Goal: Find specific page/section: Find specific page/section

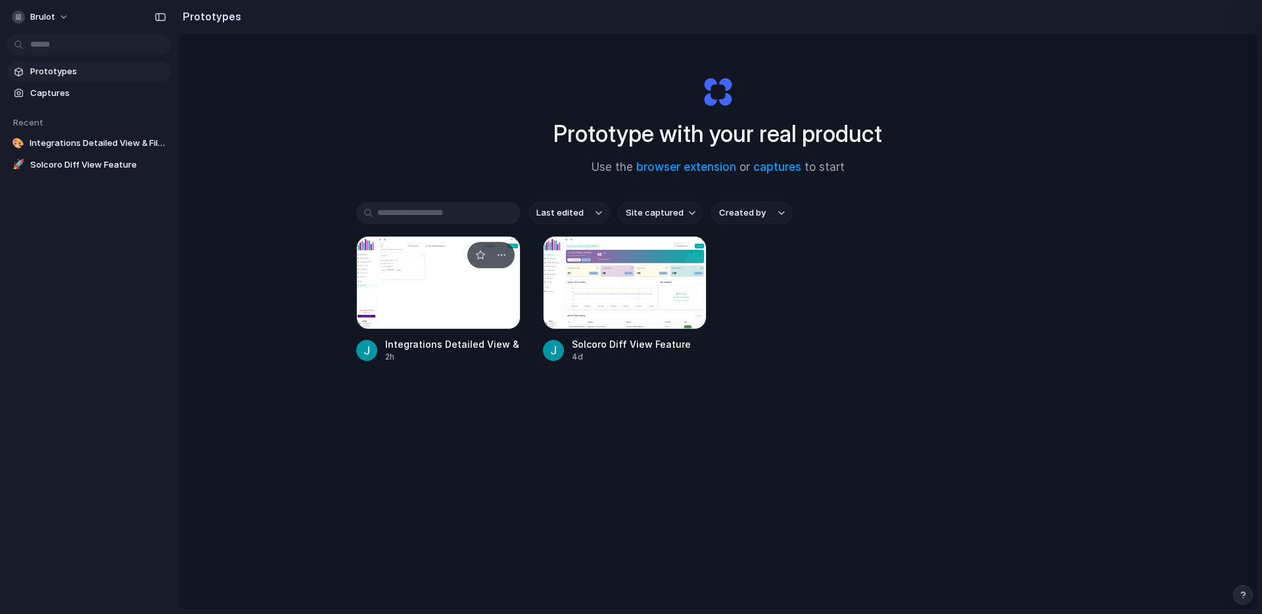
click at [410, 287] on div at bounding box center [438, 282] width 164 height 93
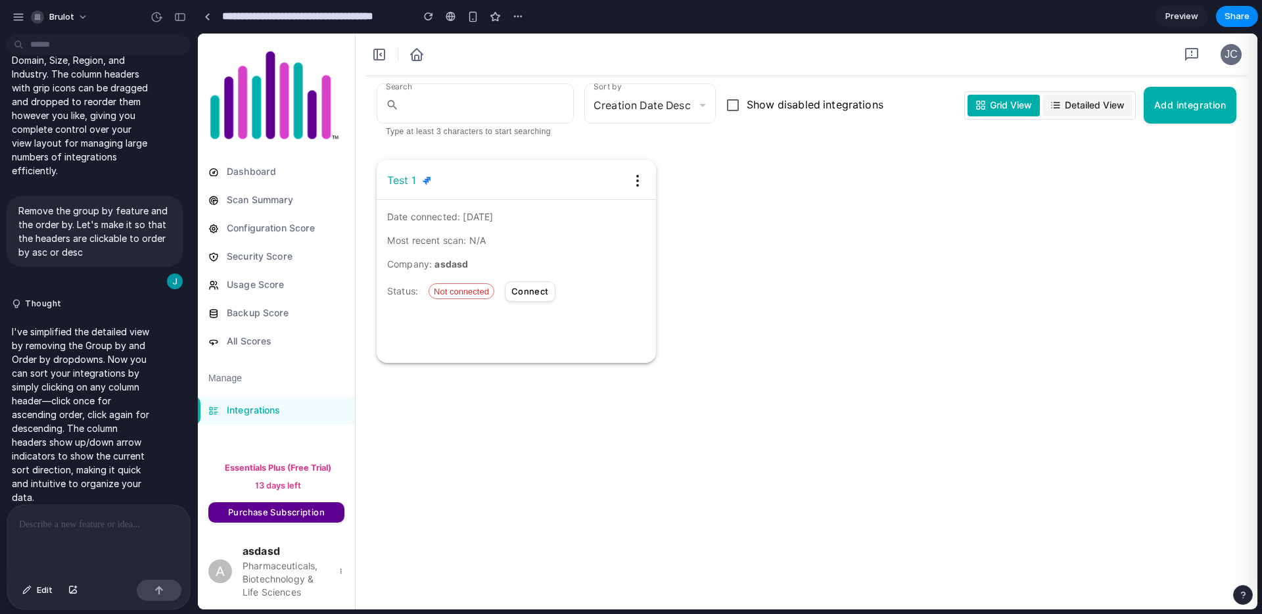
click at [1083, 93] on div "Grid View Detailed View" at bounding box center [1051, 105] width 172 height 28
click at [1081, 105] on span "Detailed View" at bounding box center [1095, 106] width 60 height 14
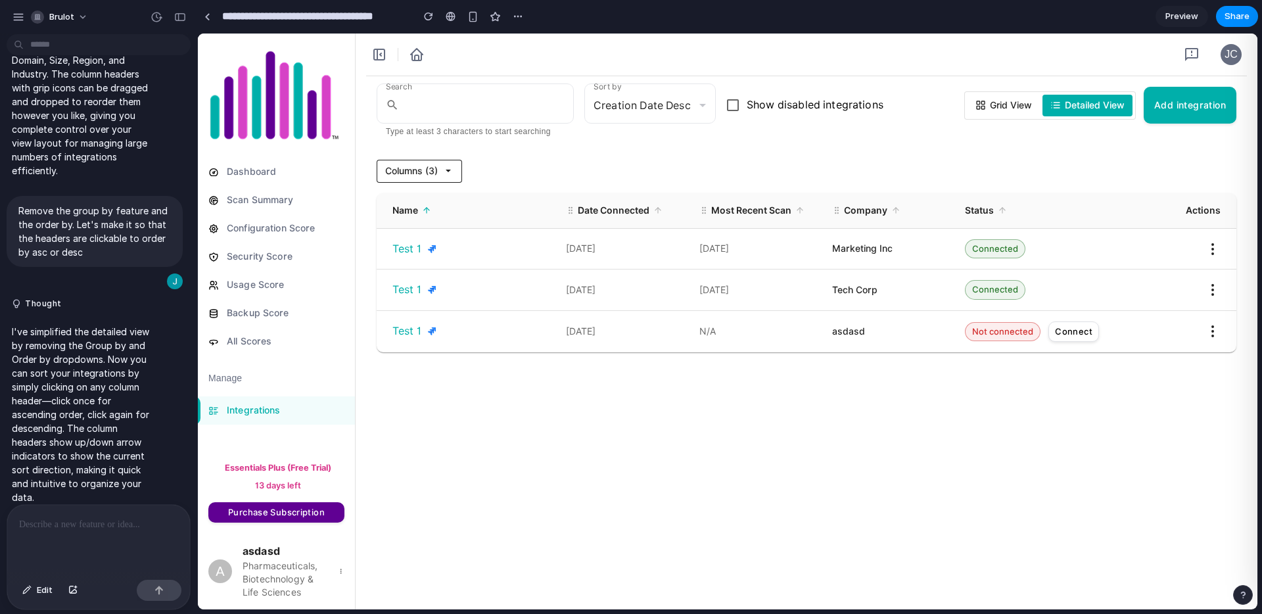
click at [432, 168] on span "Columns ( 3 )" at bounding box center [411, 171] width 53 height 14
click at [658, 160] on div "Columns ( 3 ) Select Columns Date Connected Most Recent Scan Company Site URL D…" at bounding box center [807, 171] width 860 height 23
